Goal: Task Accomplishment & Management: Complete application form

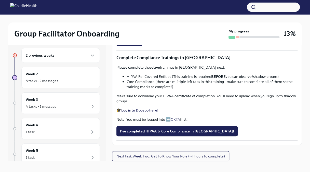
scroll to position [306, 0]
click at [145, 134] on span "I've completed HIPAA & Core Compliance in [GEOGRAPHIC_DATA]!" at bounding box center [177, 131] width 114 height 5
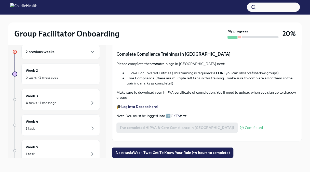
scroll to position [262, 0]
click at [143, 118] on div "Please complete these two trainings in [GEOGRAPHIC_DATA] next: HIPAA For Covere…" at bounding box center [207, 89] width 181 height 57
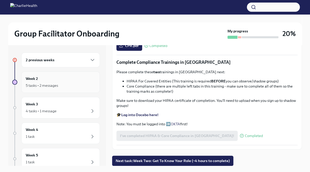
scroll to position [0, 0]
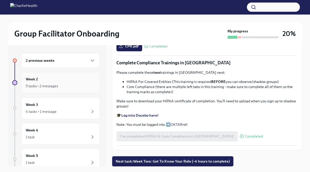
click at [50, 88] on div "5 tasks • 2 messages" at bounding box center [42, 85] width 32 height 5
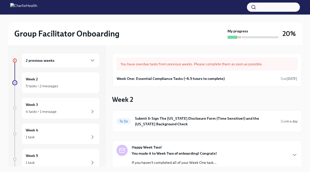
click at [40, 60] on h6 "2 previous weeks" at bounding box center [40, 61] width 29 height 6
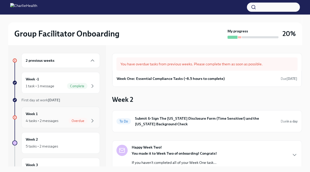
click at [47, 124] on div "Week 1 4 tasks • 2 messages Overdue" at bounding box center [60, 117] width 79 height 21
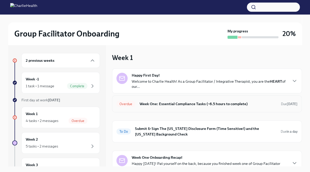
click at [214, 105] on h6 "Week One: Essential Compliance Tasks (~6.5 hours to complete)" at bounding box center [209, 104] width 138 height 6
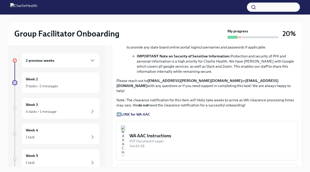
scroll to position [471, 0]
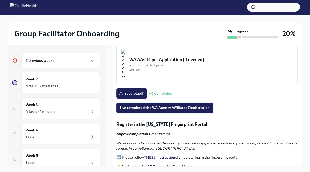
click at [198, 103] on button "I've completed the WA Agency Affiliated Registration" at bounding box center [165, 108] width 97 height 10
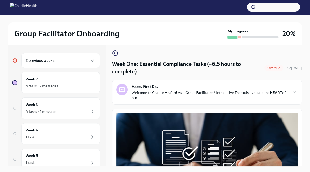
scroll to position [0, 0]
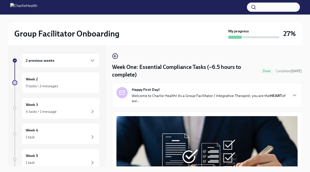
click at [84, 61] on div "2 previous weeks" at bounding box center [61, 60] width 70 height 6
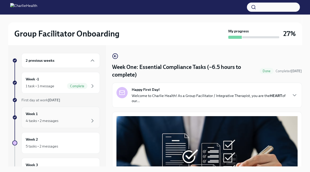
click at [60, 123] on div "Week 1 4 tasks • 2 messages" at bounding box center [60, 117] width 79 height 21
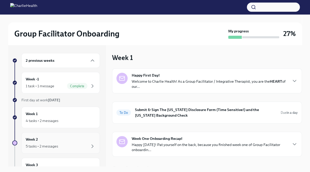
click at [38, 144] on div "5 tasks • 2 messages" at bounding box center [42, 146] width 32 height 5
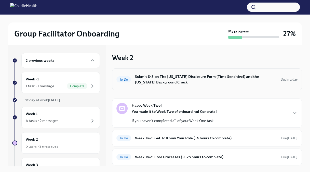
click at [191, 75] on h6 "Submit & Sign The [US_STATE] Disclosure Form (Time Sensitive!) and the [US_STAT…" at bounding box center [206, 79] width 142 height 11
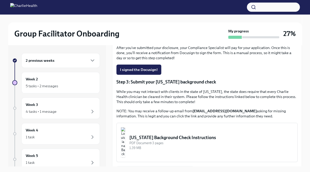
scroll to position [99, 0]
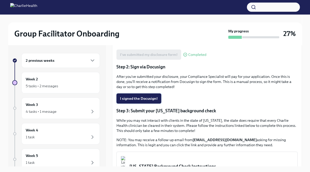
click at [154, 99] on span "I signed the Docusign!" at bounding box center [139, 98] width 38 height 5
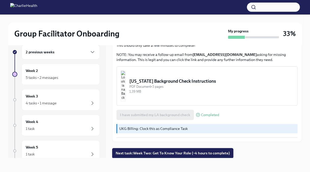
scroll to position [9, 0]
click at [42, 68] on div "Week 2 5 tasks • 2 messages" at bounding box center [61, 74] width 70 height 13
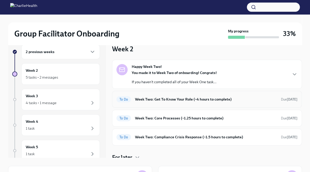
click at [156, 97] on h6 "Week Two: Get To Know Your Role (~4 hours to complete)" at bounding box center [206, 99] width 142 height 6
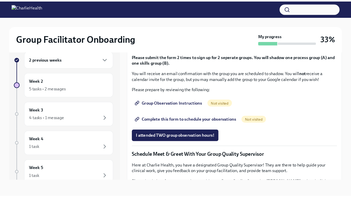
scroll to position [255, 0]
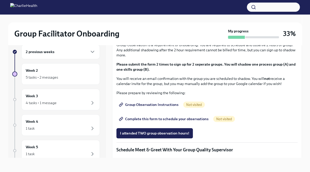
drag, startPoint x: 198, startPoint y: 97, endPoint x: 127, endPoint y: 95, distance: 71.4
copy li "How To Be A Successful Group Facilitator"
drag, startPoint x: 184, startPoint y: 103, endPoint x: 124, endPoint y: 102, distance: 59.4
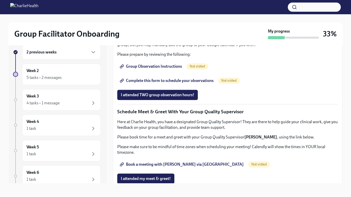
scroll to position [281, 0]
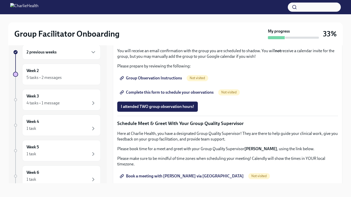
drag, startPoint x: 125, startPoint y: 102, endPoint x: 192, endPoint y: 106, distance: 66.7
drag, startPoint x: 192, startPoint y: 106, endPoint x: 175, endPoint y: 105, distance: 17.1
copy li "IOP Overview, Curriculum & Roles"
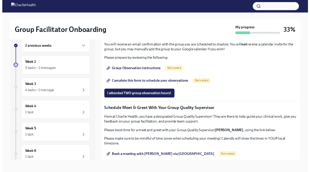
scroll to position [257, 0]
